Goal: Navigation & Orientation: Find specific page/section

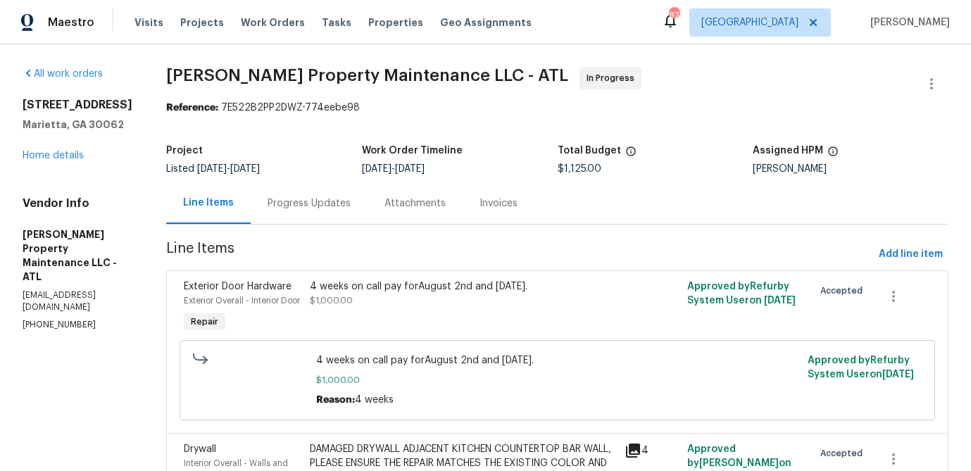
scroll to position [90, 0]
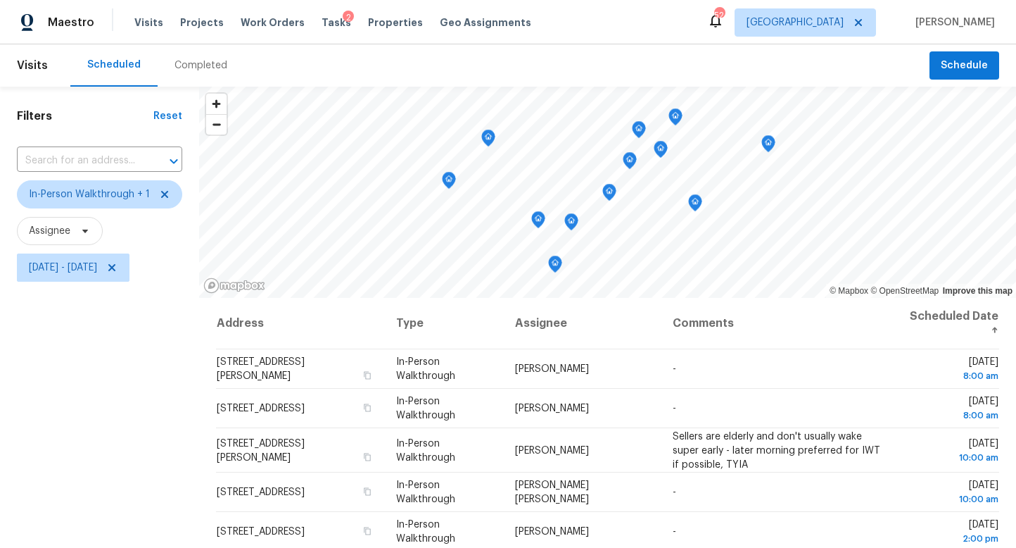
scroll to position [122, 0]
